Goal: Find specific page/section: Find specific page/section

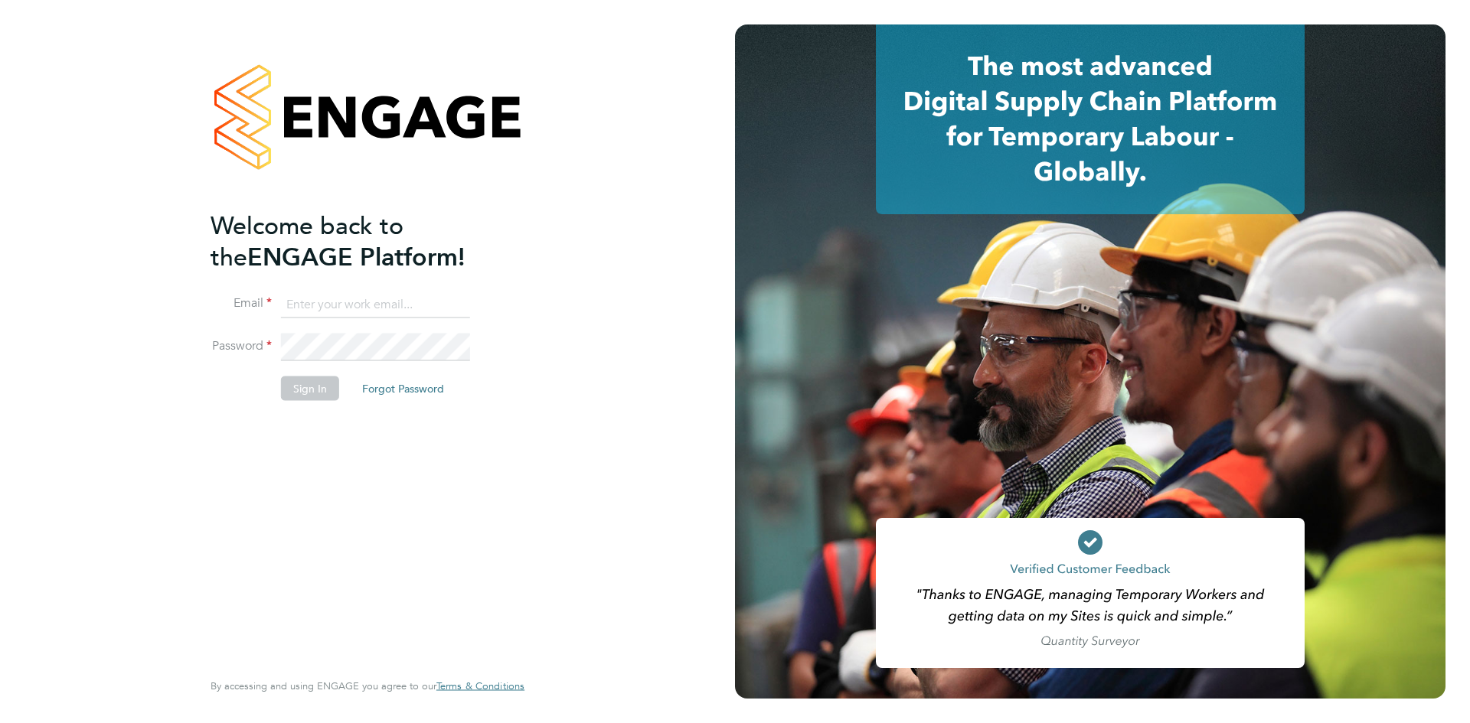
click at [311, 307] on input at bounding box center [375, 305] width 189 height 28
type input "[EMAIL_ADDRESS][DOMAIN_NAME]"
click at [312, 384] on button "Sign In" at bounding box center [310, 388] width 58 height 24
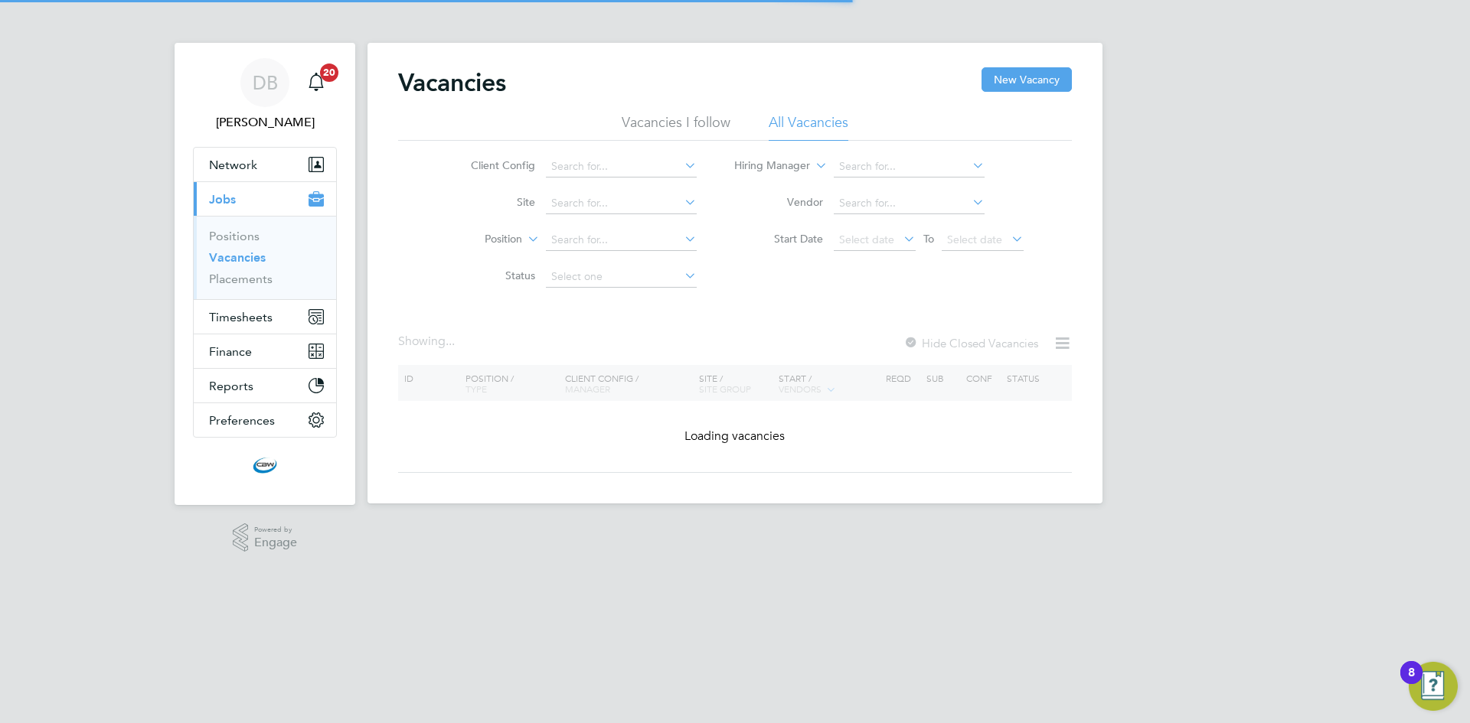
click at [681, 165] on icon at bounding box center [681, 165] width 0 height 21
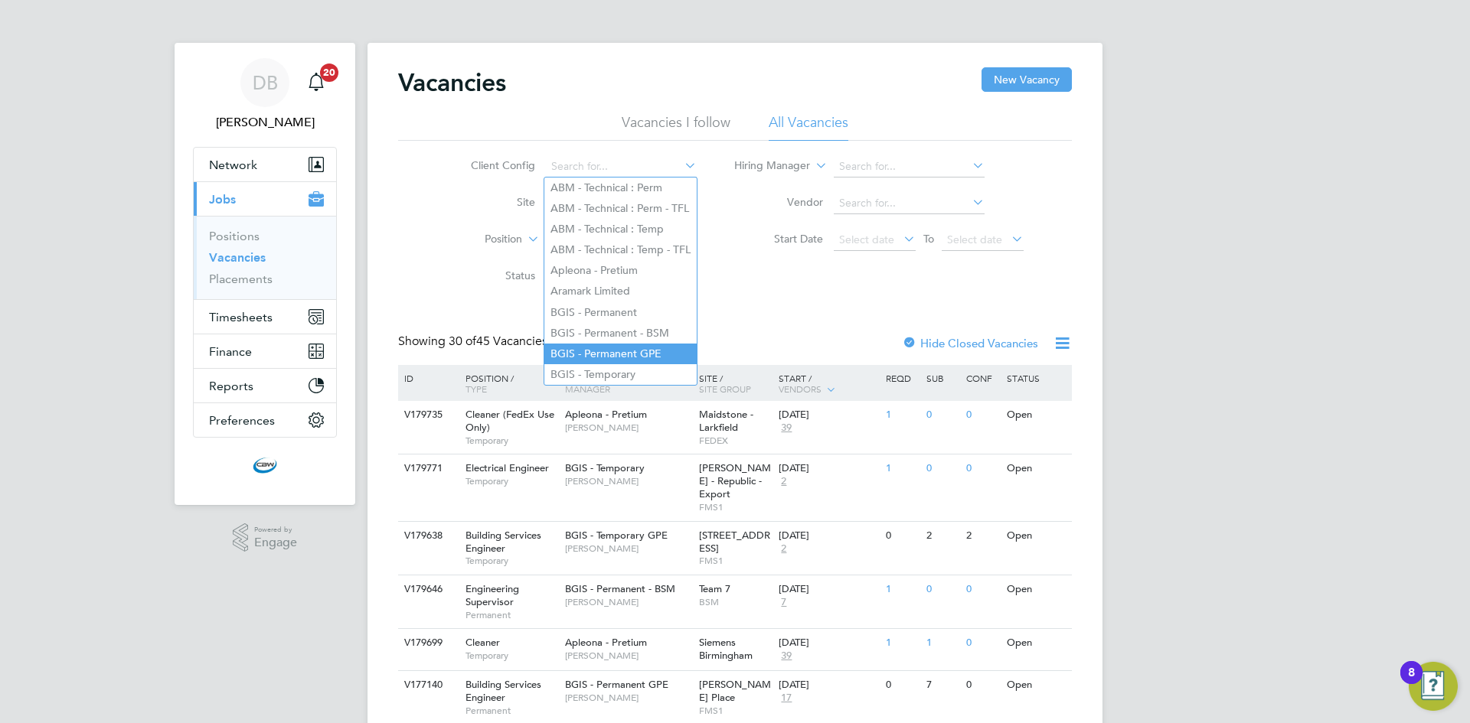
click at [641, 344] on li "BGIS - Permanent GPE" at bounding box center [620, 354] width 152 height 21
type input "BGIS - Permanent GPE"
